Goal: Find specific page/section: Find specific page/section

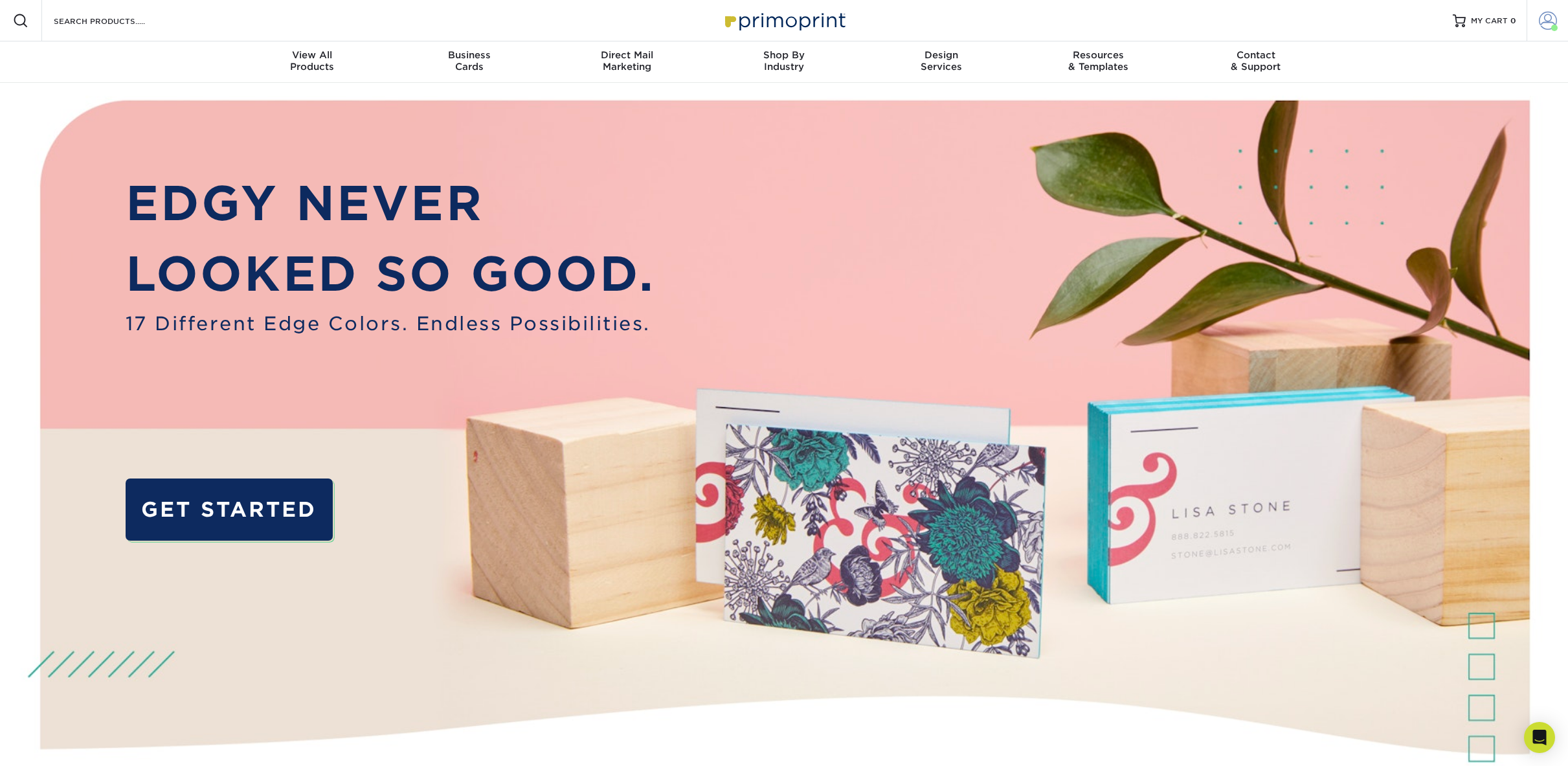
click at [1542, 19] on span at bounding box center [1548, 21] width 18 height 18
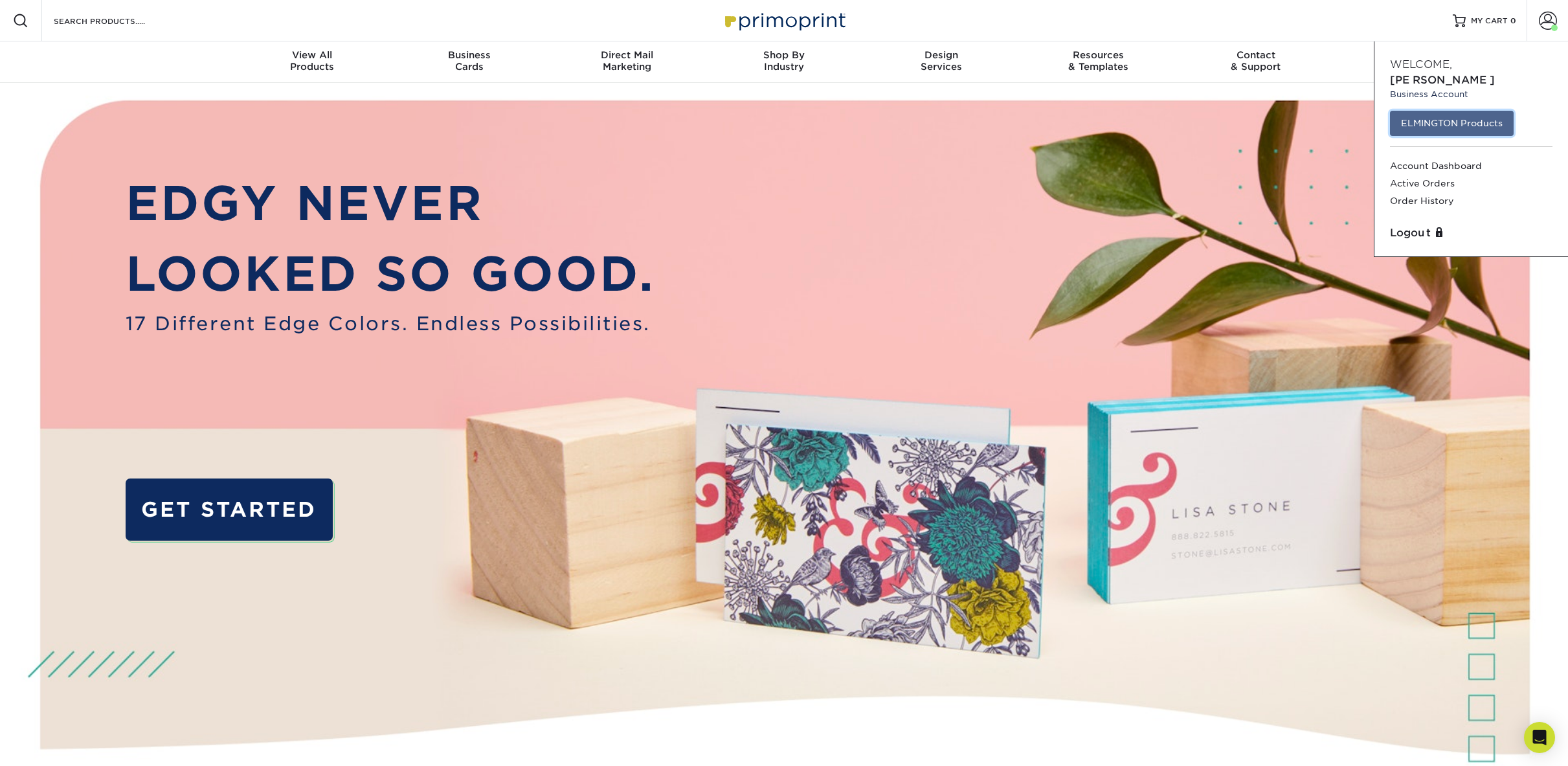
click at [1470, 111] on link "ELMINGTON Products" at bounding box center [1451, 123] width 124 height 25
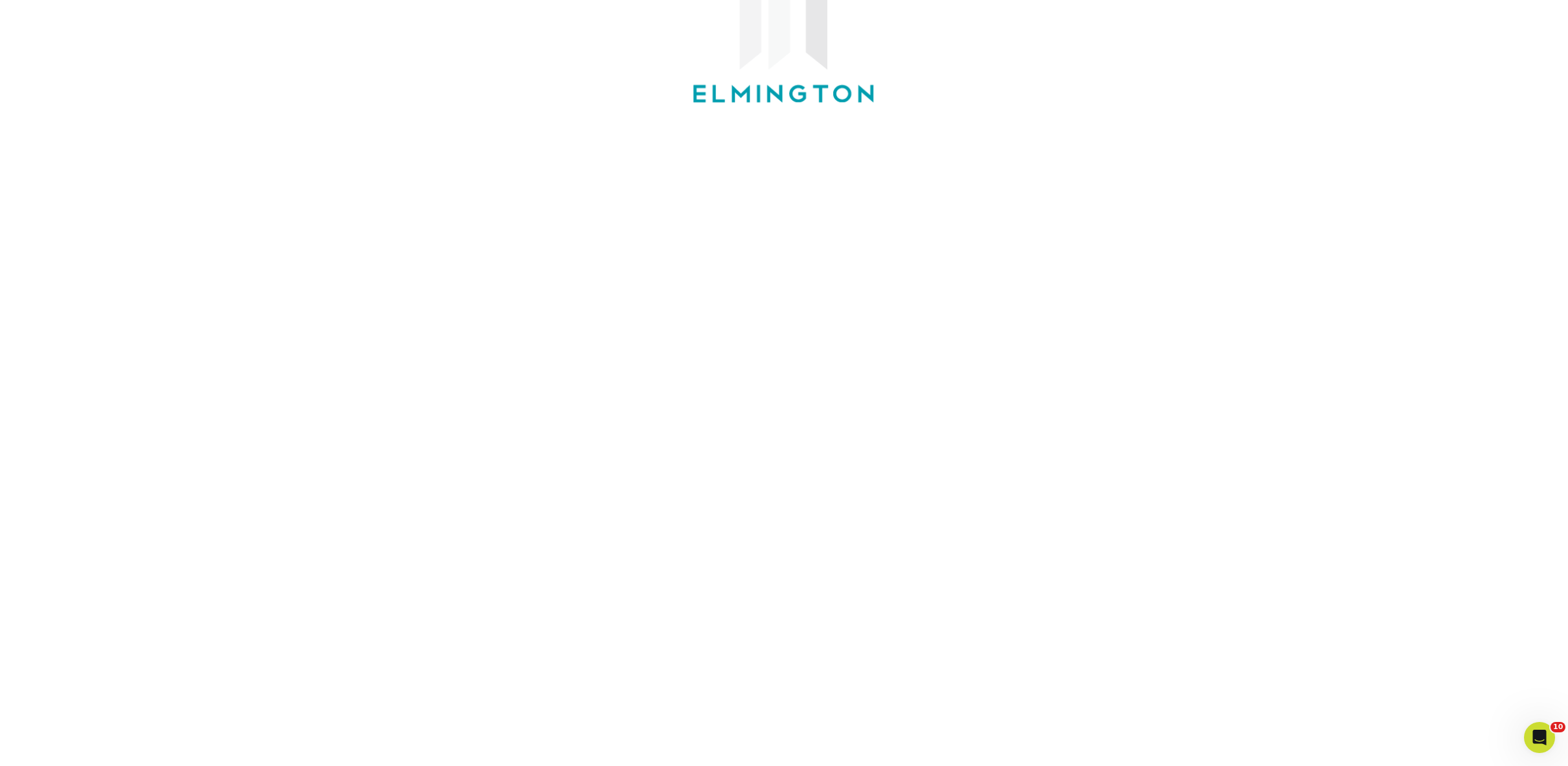
scroll to position [221, 0]
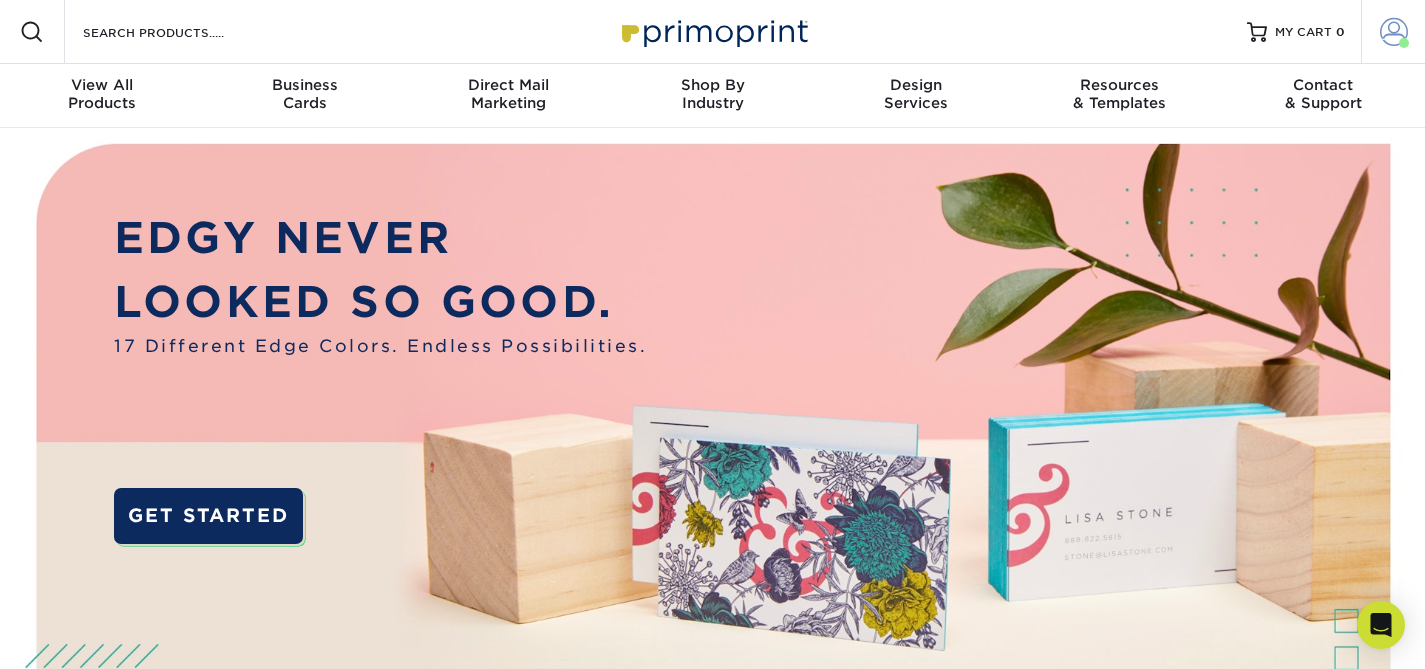
click at [1393, 35] on span at bounding box center [1394, 32] width 28 height 28
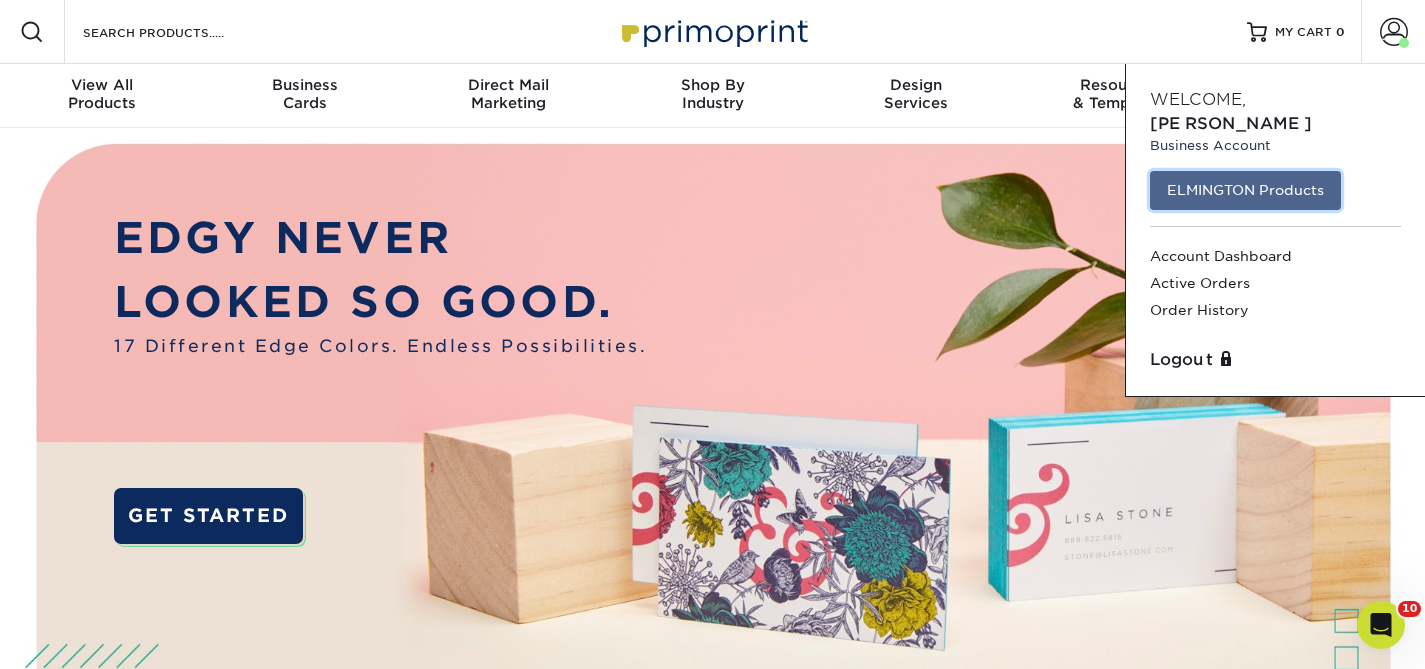
click at [1276, 171] on link "ELMINGTON Products" at bounding box center [1245, 190] width 191 height 38
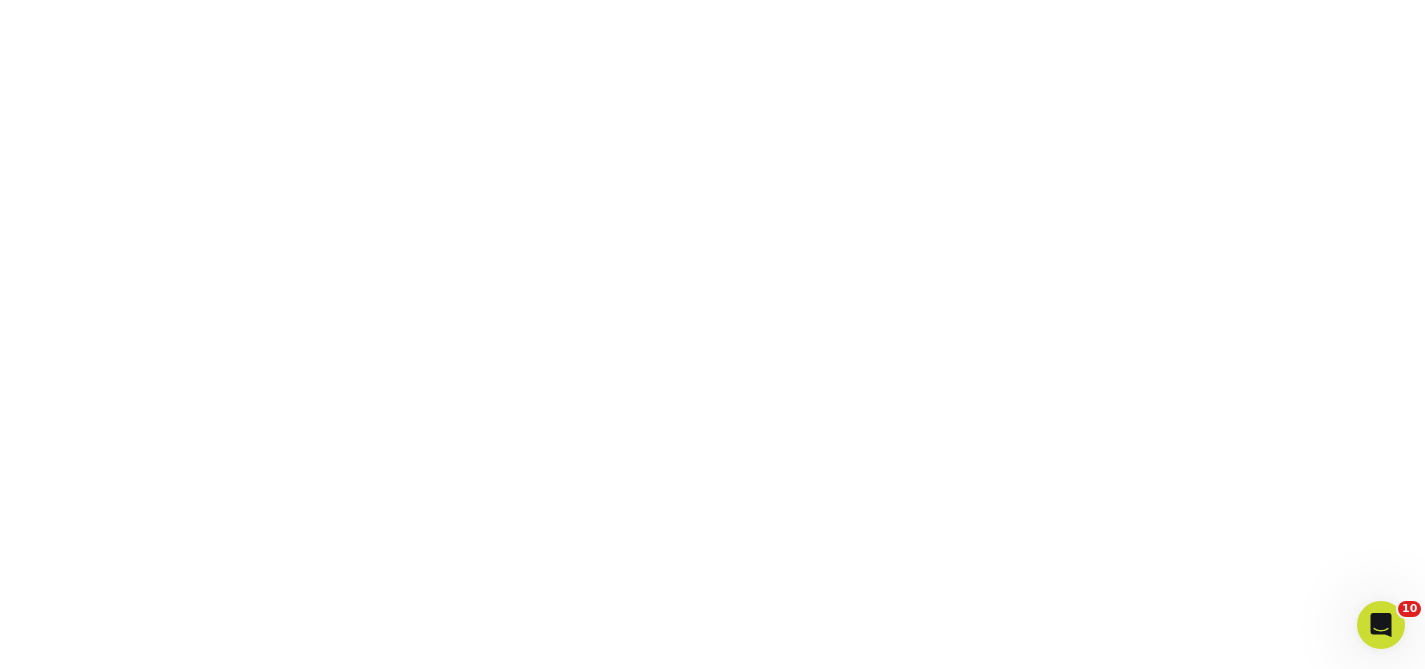
scroll to position [530, 0]
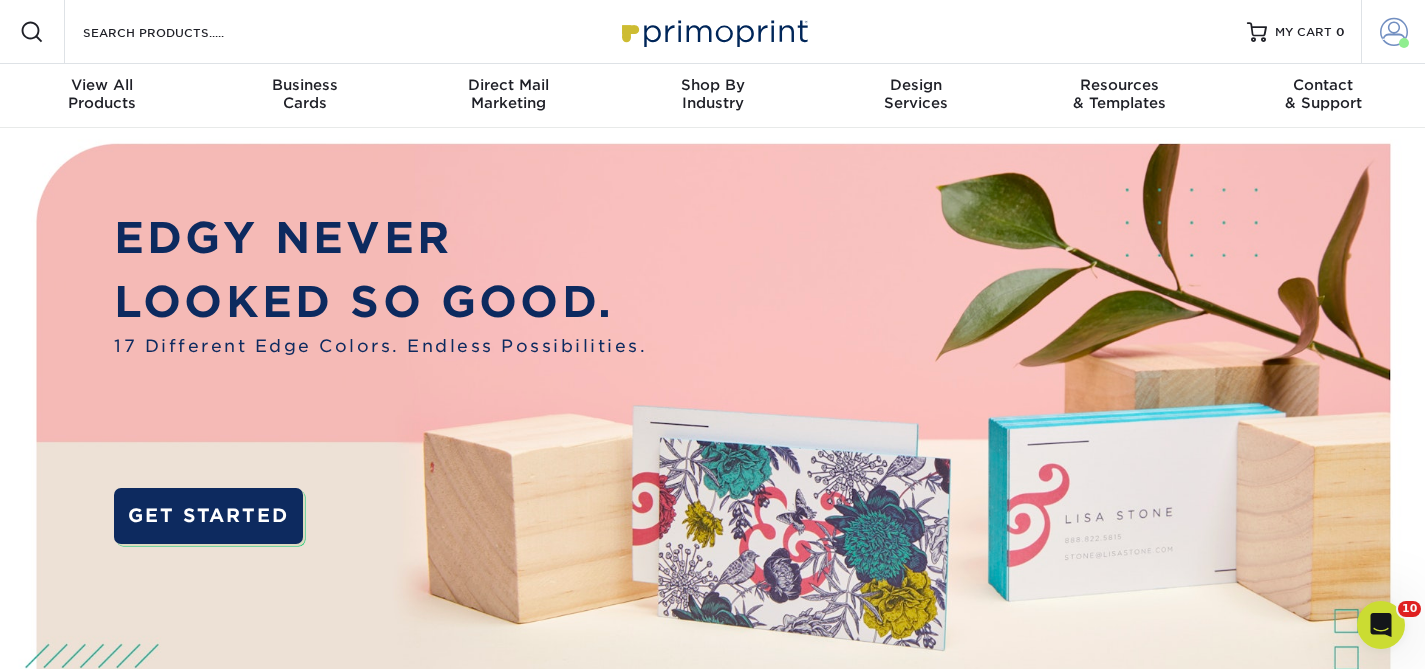
click at [1386, 38] on span at bounding box center [1394, 32] width 28 height 28
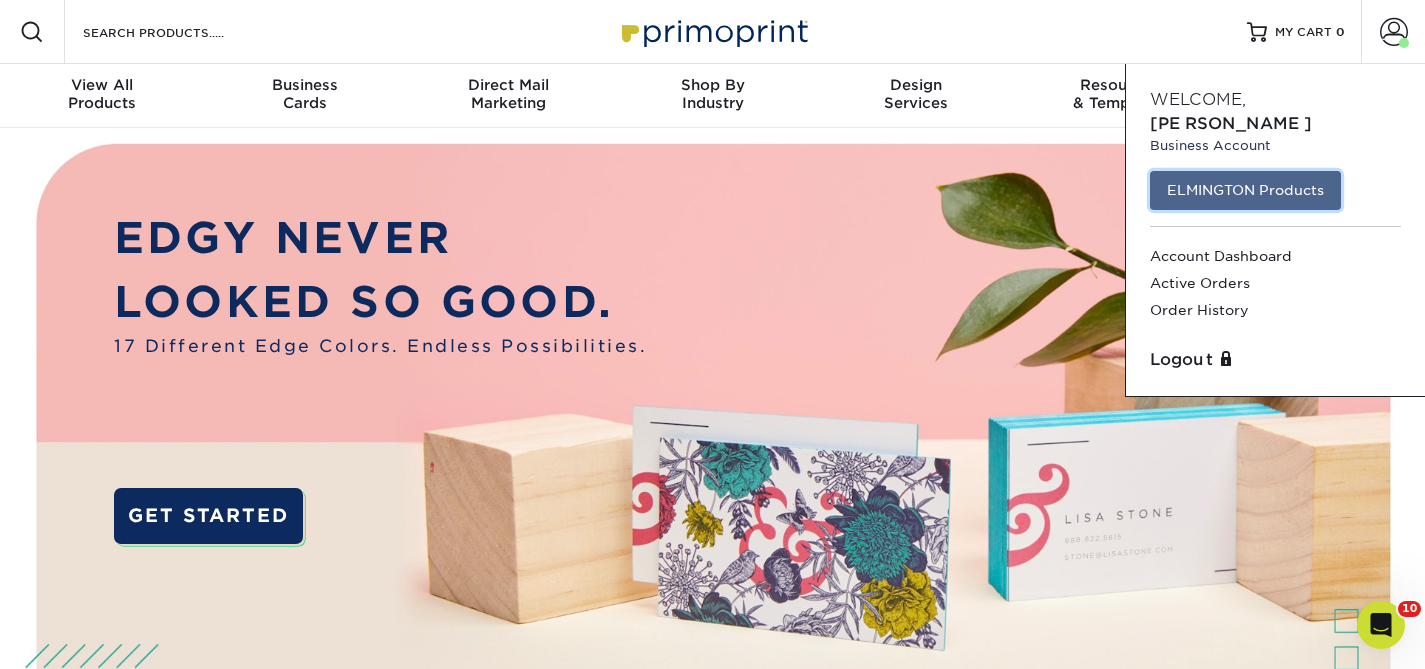
click at [1231, 171] on link "ELMINGTON Products" at bounding box center [1245, 190] width 191 height 38
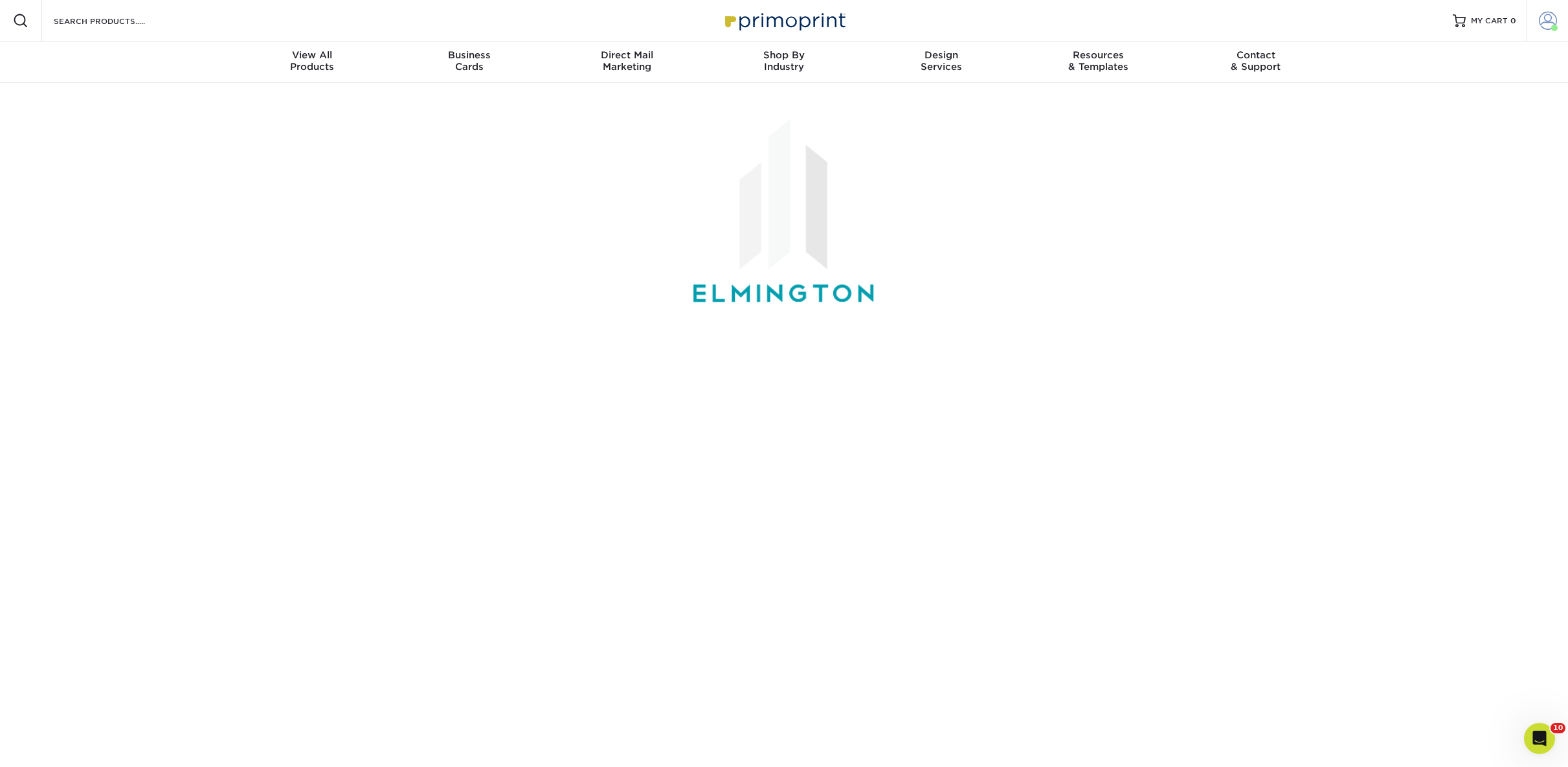
click at [922, 19] on span at bounding box center [1548, 21] width 18 height 18
